Goal: Transaction & Acquisition: Purchase product/service

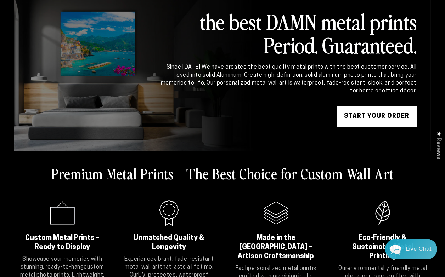
scroll to position [45, 0]
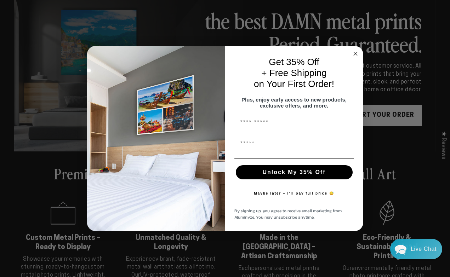
click at [355, 50] on circle "Close dialog" at bounding box center [355, 54] width 8 height 8
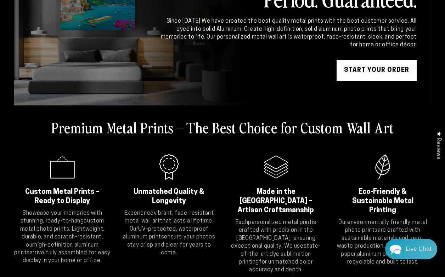
scroll to position [100, 0]
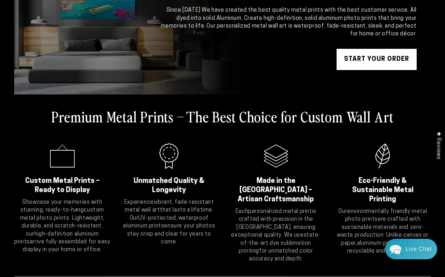
click at [61, 165] on icon ".cls-1{fill:#3a56a6;}" at bounding box center [62, 156] width 28 height 28
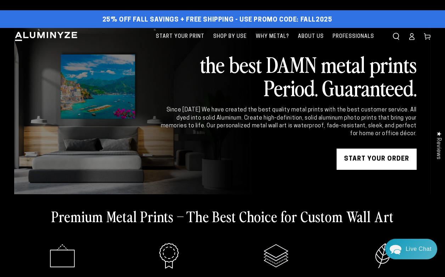
scroll to position [0, 0]
click at [368, 158] on link "START YOUR Order" at bounding box center [377, 159] width 80 height 21
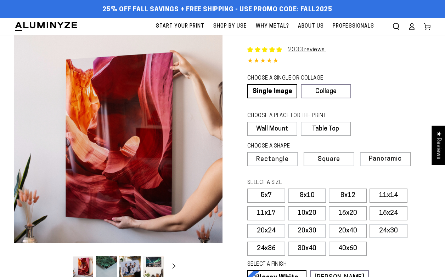
select select "**********"
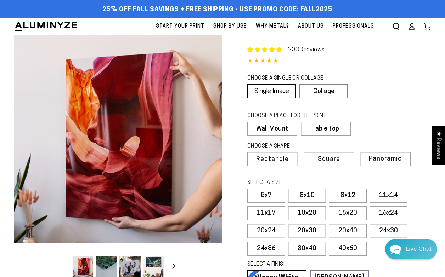
click at [266, 90] on link "Single Image" at bounding box center [271, 91] width 49 height 14
click at [264, 92] on link "Single Image" at bounding box center [271, 91] width 49 height 14
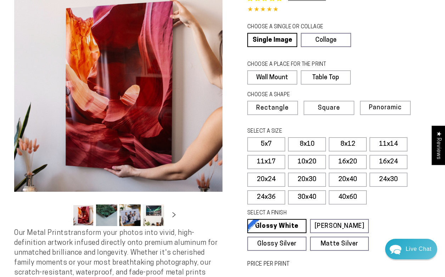
scroll to position [55, 0]
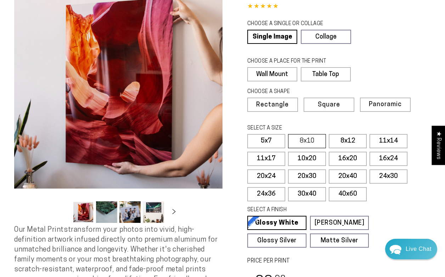
click at [303, 141] on label "8x10" at bounding box center [307, 141] width 38 height 14
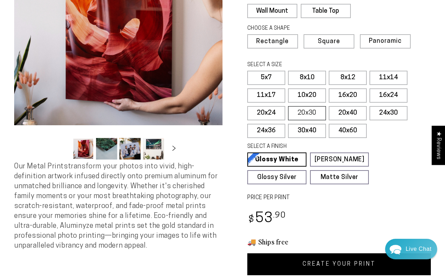
scroll to position [120, 0]
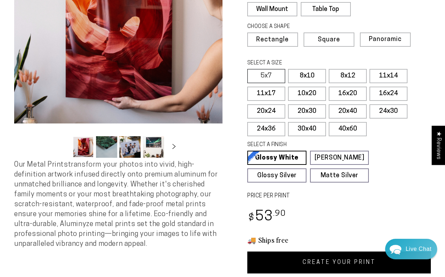
click at [263, 77] on label "5x7" at bounding box center [266, 76] width 38 height 14
click at [266, 75] on label "5x7" at bounding box center [266, 76] width 38 height 14
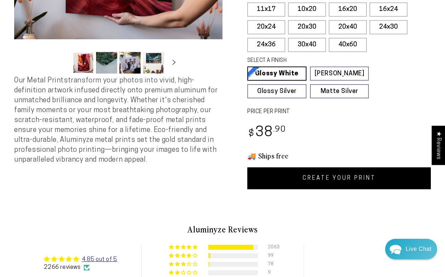
scroll to position [212, 0]
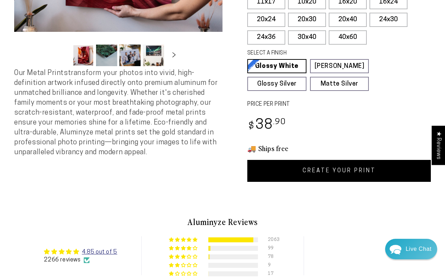
click at [331, 170] on link "CREATE YOUR PRINT" at bounding box center [339, 171] width 184 height 22
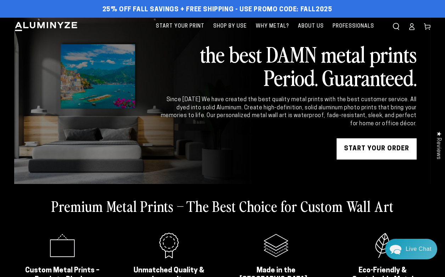
click at [378, 149] on link "START YOUR Order" at bounding box center [377, 149] width 80 height 21
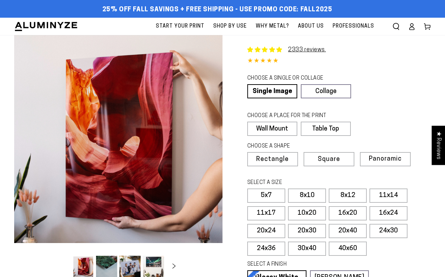
select select "**********"
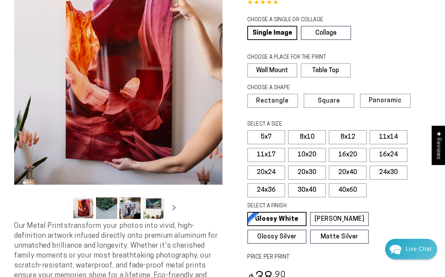
scroll to position [59, 0]
click at [274, 137] on label "5x7" at bounding box center [266, 137] width 38 height 14
click at [303, 138] on label "8x10" at bounding box center [307, 137] width 38 height 14
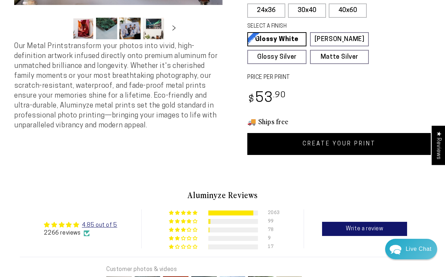
scroll to position [247, 0]
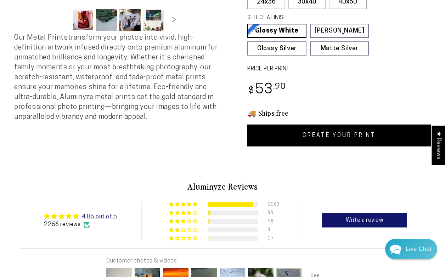
click at [304, 136] on link "CREATE YOUR PRINT" at bounding box center [339, 136] width 184 height 22
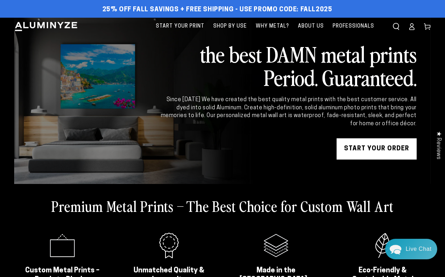
click at [354, 149] on link "START YOUR Order" at bounding box center [377, 149] width 80 height 21
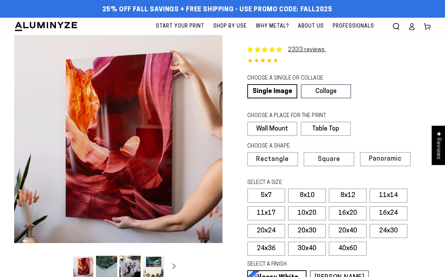
select select "**********"
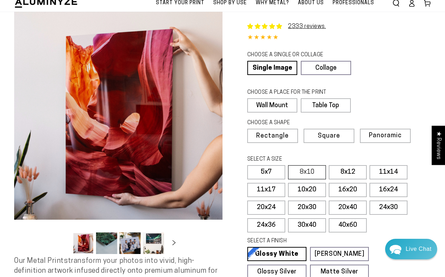
scroll to position [25, 0]
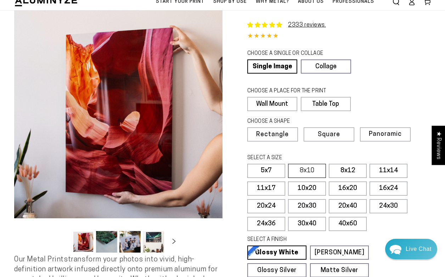
click at [305, 168] on label "8x10" at bounding box center [307, 171] width 38 height 14
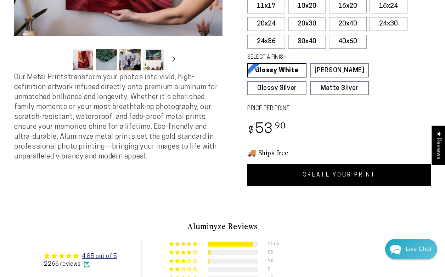
scroll to position [211, 0]
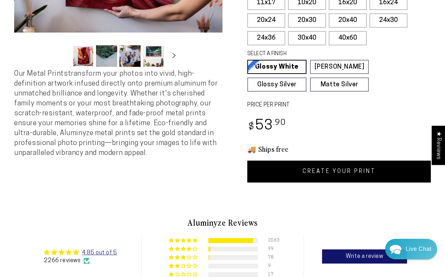
click at [336, 170] on link "CREATE YOUR PRINT" at bounding box center [339, 172] width 184 height 22
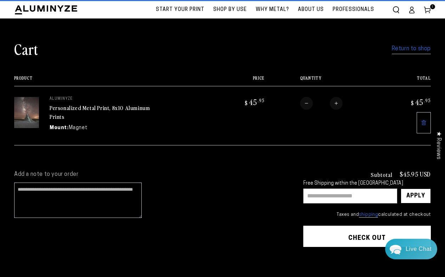
scroll to position [18, 0]
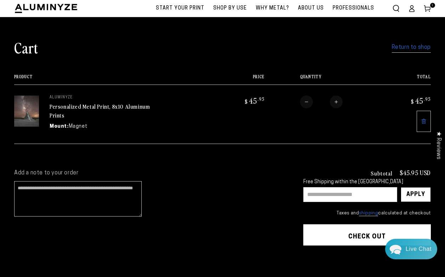
click at [358, 232] on button "Check out" at bounding box center [367, 235] width 128 height 21
